Goal: Task Accomplishment & Management: Complete application form

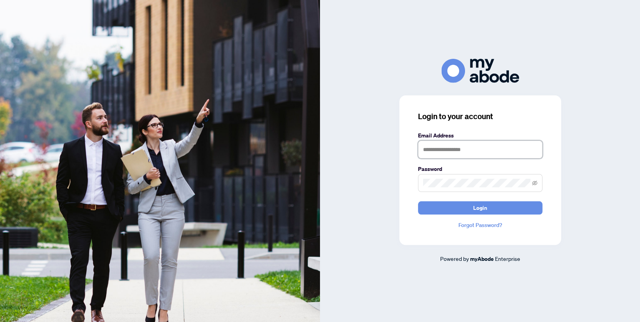
click at [449, 152] on input "text" at bounding box center [480, 149] width 125 height 18
type input "**********"
click at [418, 201] on button "Login" at bounding box center [480, 207] width 125 height 13
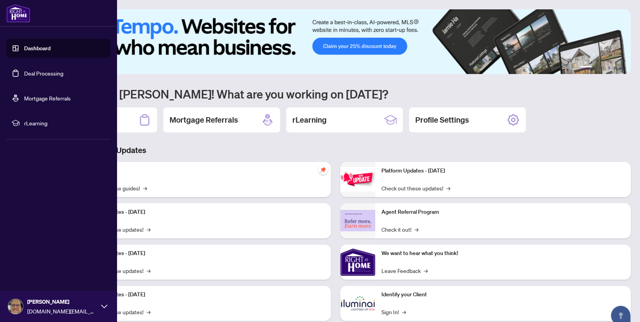
click at [24, 47] on link "Dashboard" at bounding box center [37, 48] width 26 height 7
click at [32, 70] on link "Deal Processing" at bounding box center [43, 73] width 39 height 7
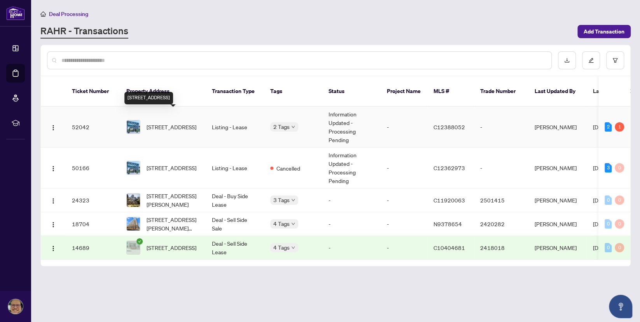
click at [167, 123] on span "[STREET_ADDRESS]" at bounding box center [172, 127] width 50 height 9
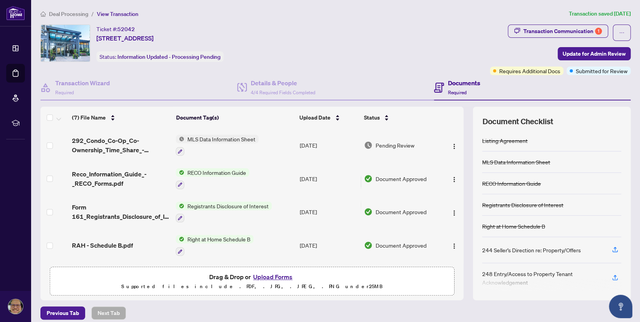
scroll to position [5, 0]
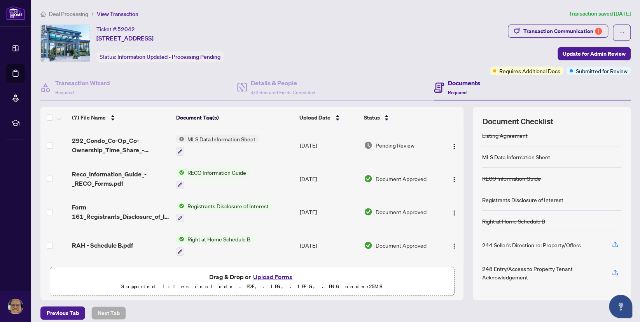
click at [275, 274] on button "Upload Forms" at bounding box center [273, 277] width 44 height 10
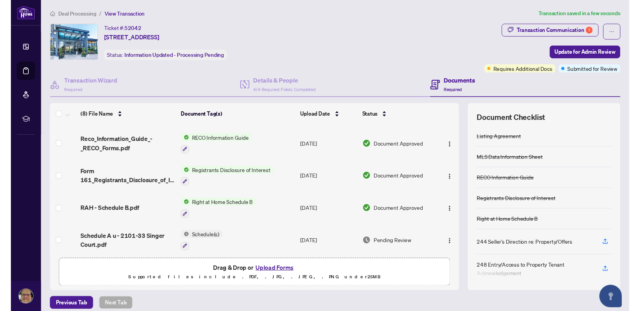
scroll to position [0, 0]
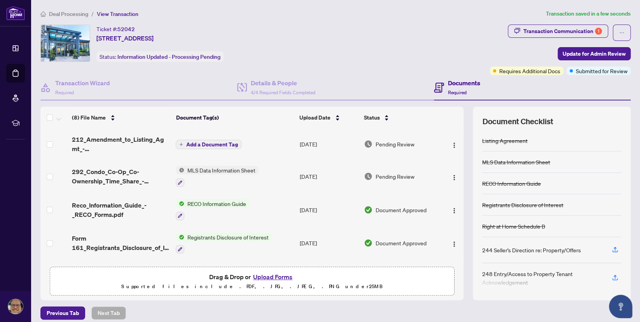
click at [212, 144] on span "Add a Document Tag" at bounding box center [212, 144] width 52 height 5
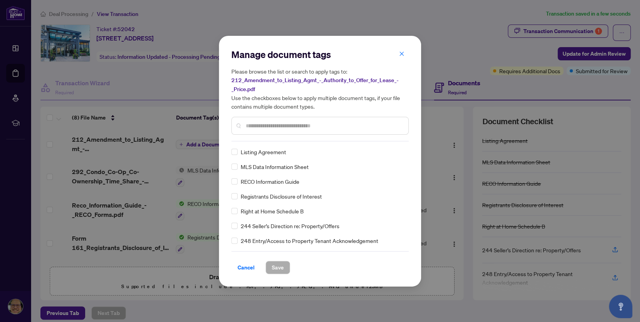
click at [268, 123] on input "text" at bounding box center [324, 125] width 156 height 9
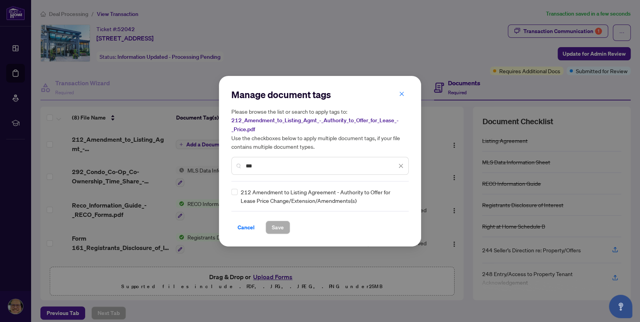
type input "***"
click at [277, 224] on span "Save" at bounding box center [278, 227] width 12 height 12
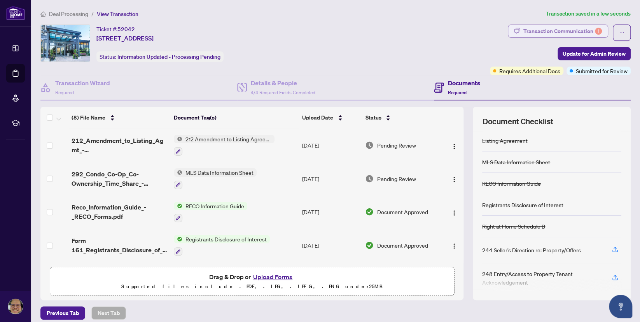
click at [588, 27] on div "Transaction Communication 1" at bounding box center [563, 31] width 79 height 12
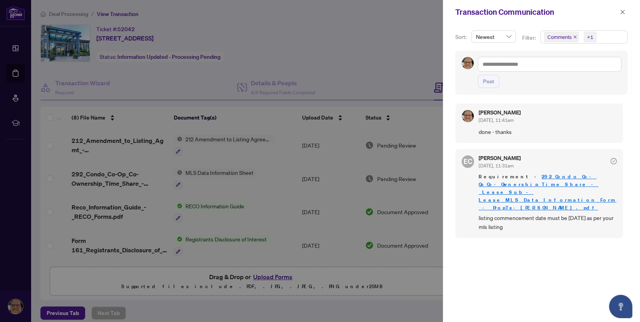
click at [348, 27] on div at bounding box center [320, 161] width 640 height 322
click at [621, 12] on icon "close" at bounding box center [622, 11] width 5 height 5
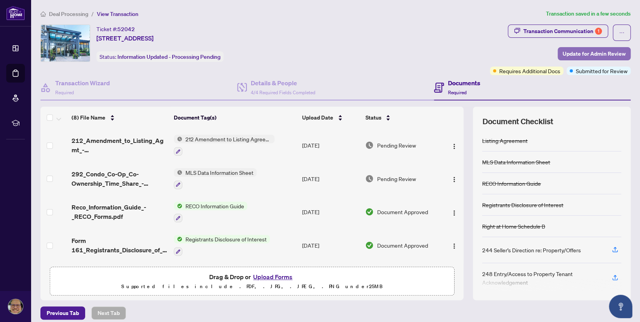
click at [590, 51] on span "Update for Admin Review" at bounding box center [594, 53] width 63 height 12
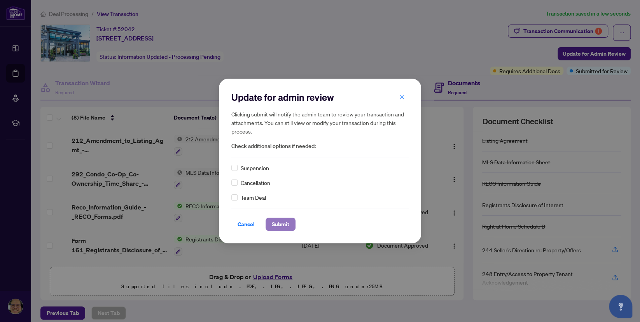
click at [280, 223] on span "Submit" at bounding box center [281, 224] width 18 height 12
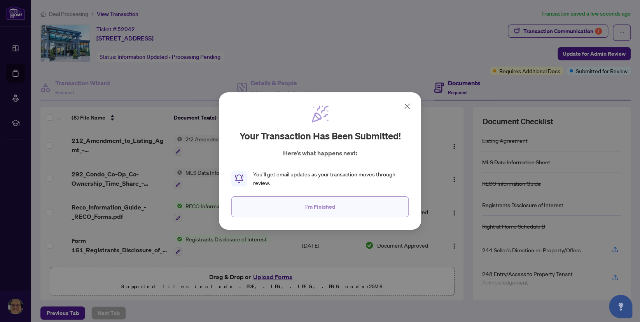
click at [301, 212] on button "I'm Finished" at bounding box center [319, 206] width 177 height 21
